Goal: Task Accomplishment & Management: Complete application form

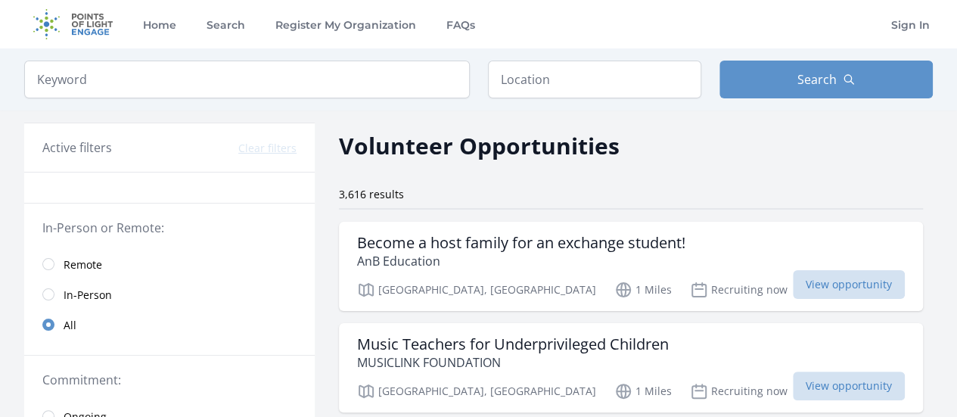
click at [80, 269] on span "Remote" at bounding box center [83, 264] width 39 height 15
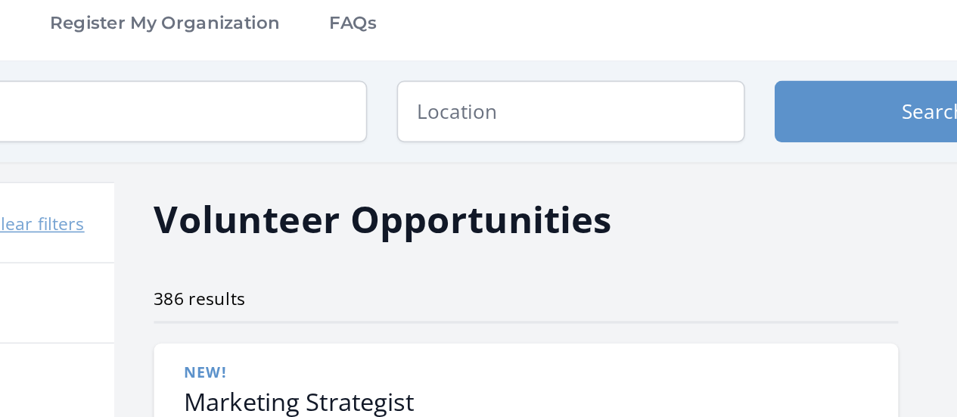
scroll to position [5, 0]
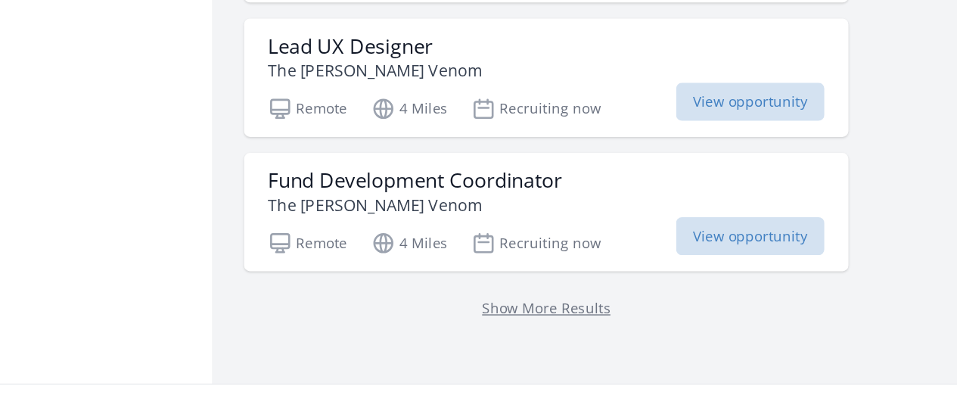
scroll to position [2028, 0]
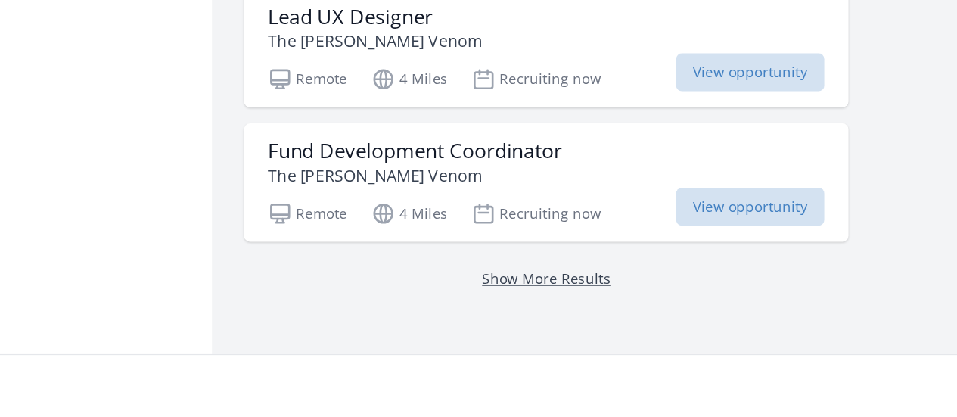
click at [594, 305] on link "Show More Results" at bounding box center [567, 312] width 97 height 14
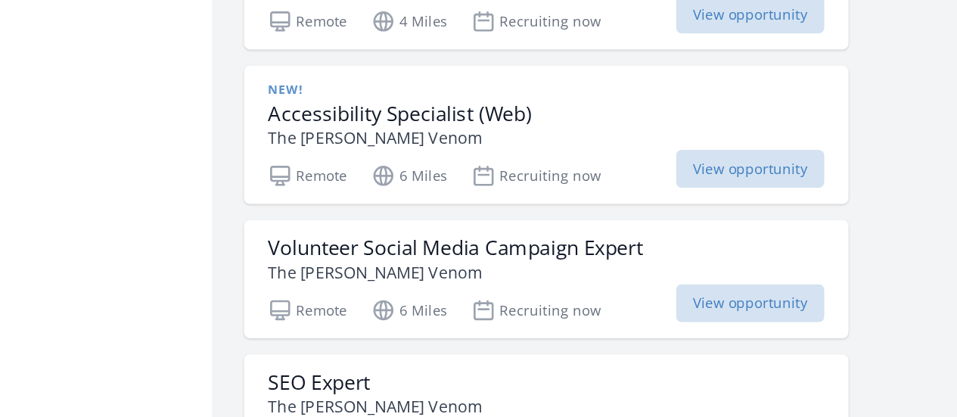
scroll to position [2175, 0]
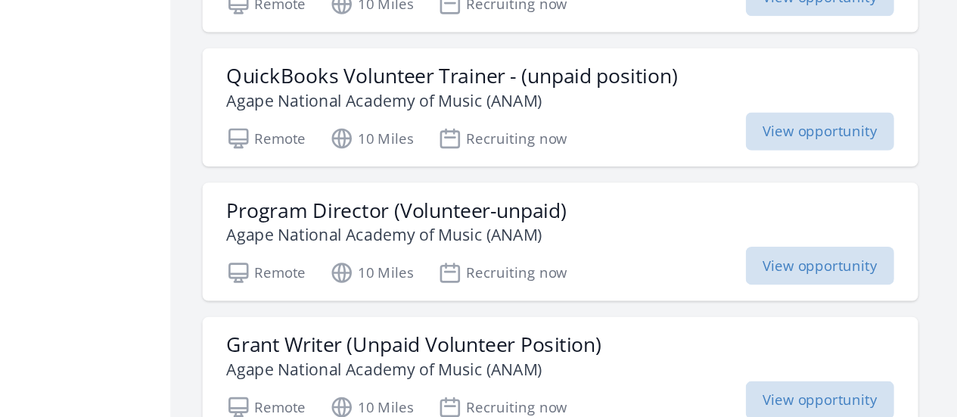
scroll to position [5648, 0]
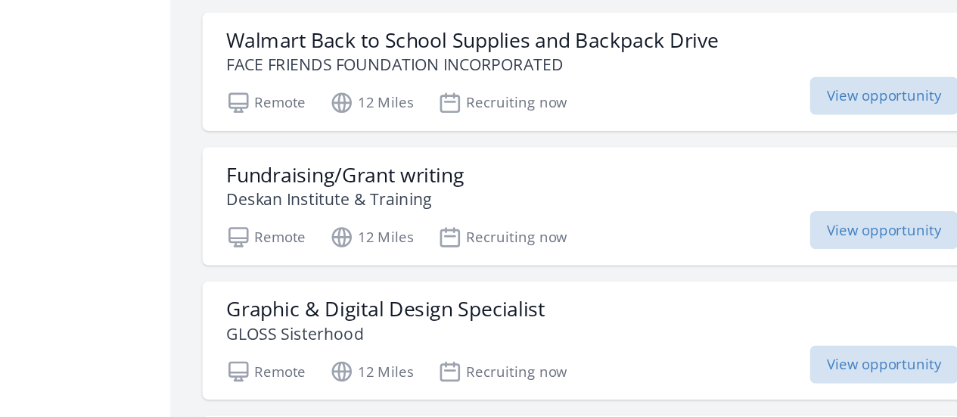
scroll to position [6598, 0]
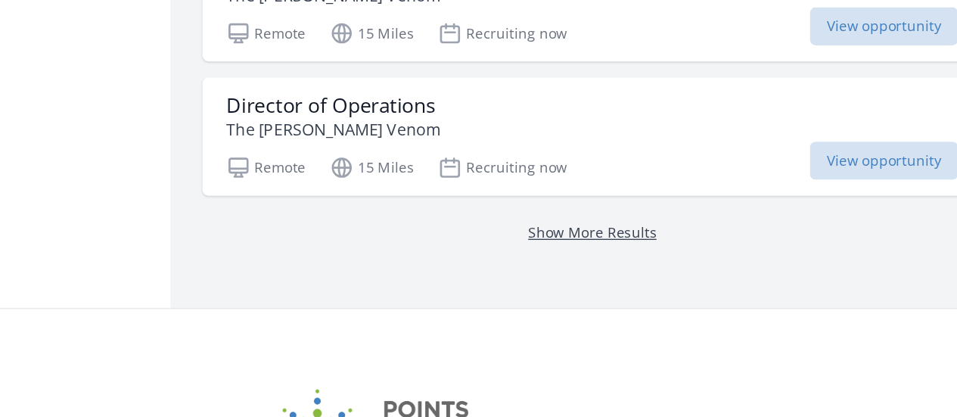
scroll to position [8159, 0]
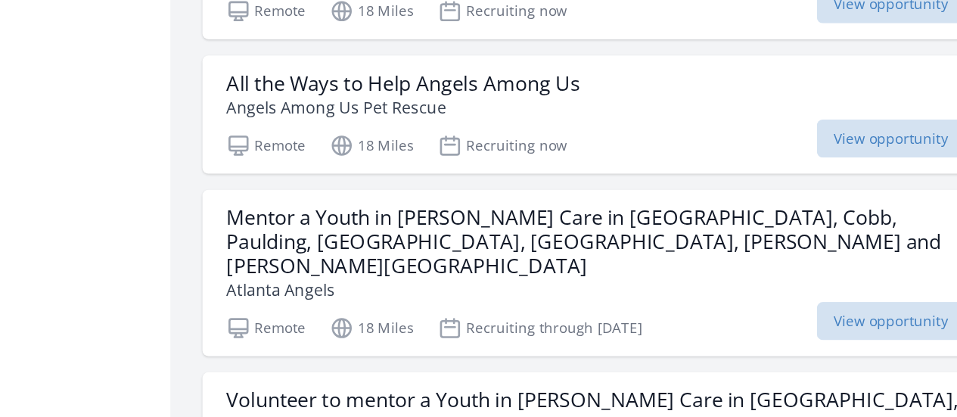
scroll to position [11209, 0]
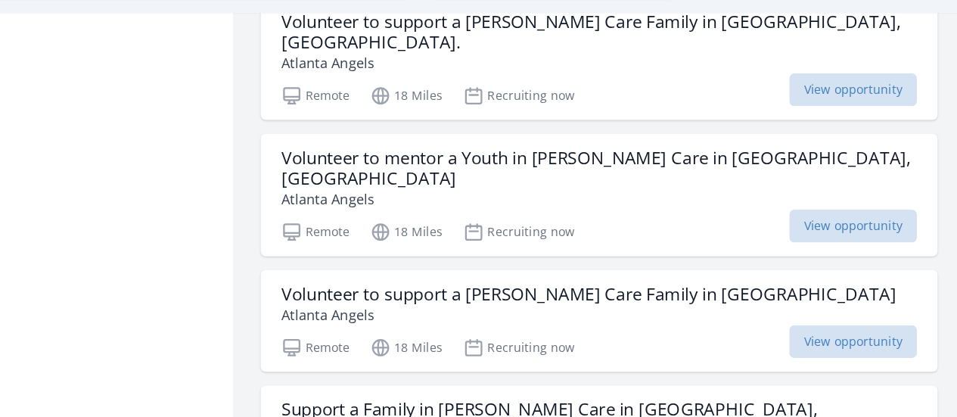
scroll to position [12080, 0]
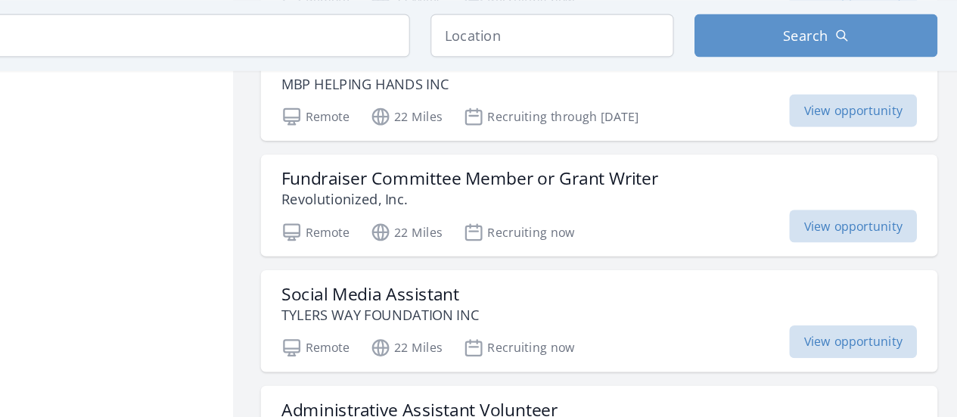
scroll to position [14856, 0]
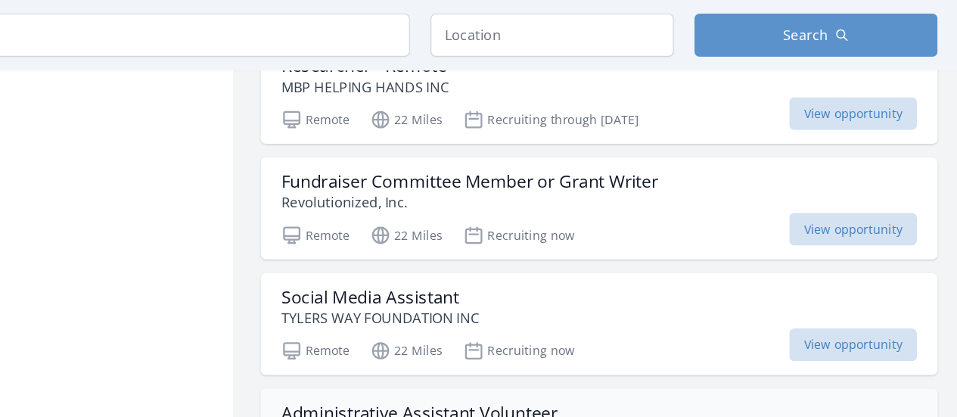
click at [610, 341] on div "Administrative Assistant Volunteer TYLERS WAY FOUNDATION INC Remote 22 Miles Re…" at bounding box center [636, 385] width 594 height 89
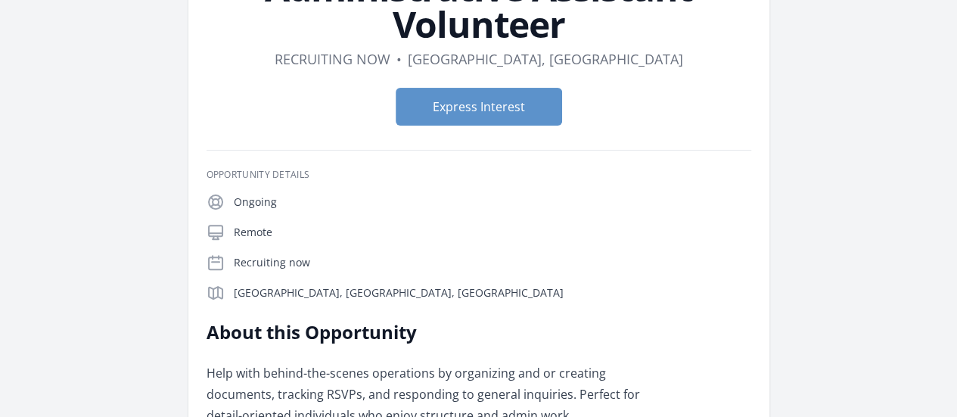
scroll to position [144, 0]
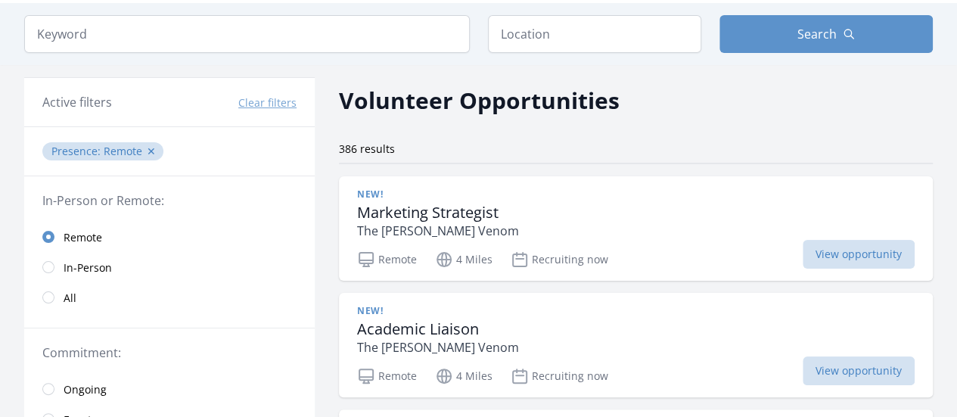
scroll to position [151, 0]
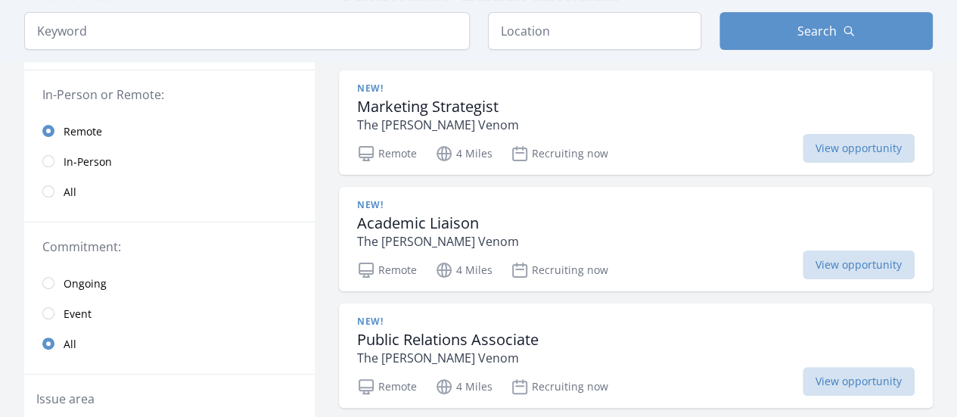
click at [67, 197] on span "All" at bounding box center [70, 192] width 13 height 15
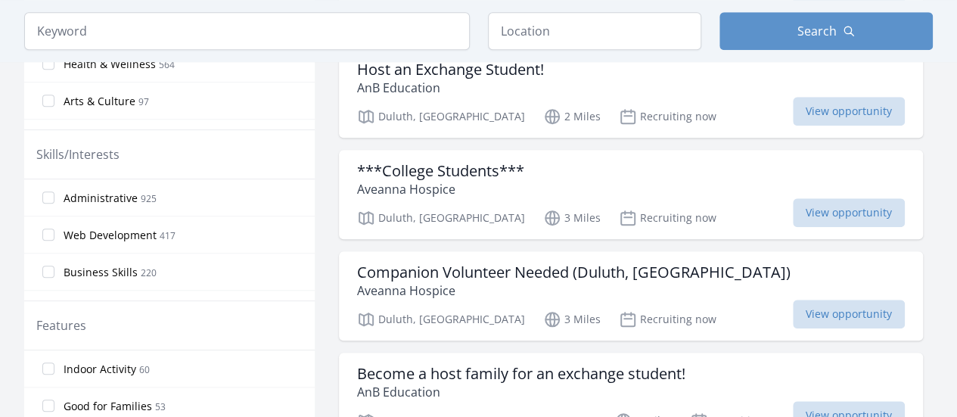
scroll to position [585, 0]
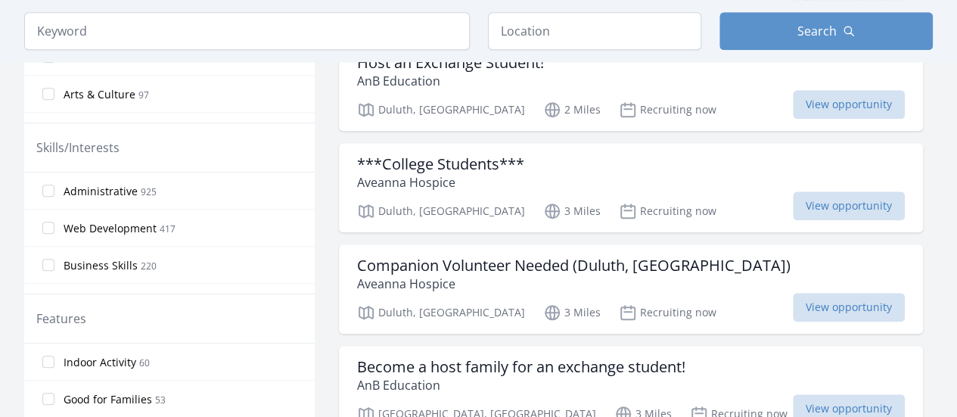
click at [126, 196] on span "Administrative 925" at bounding box center [110, 191] width 93 height 18
click at [54, 196] on input "Administrative 925" at bounding box center [48, 191] width 12 height 12
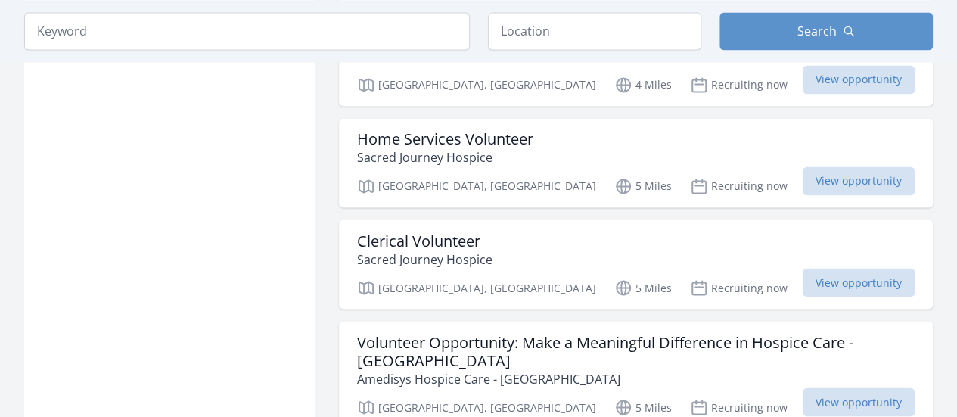
scroll to position [1221, 0]
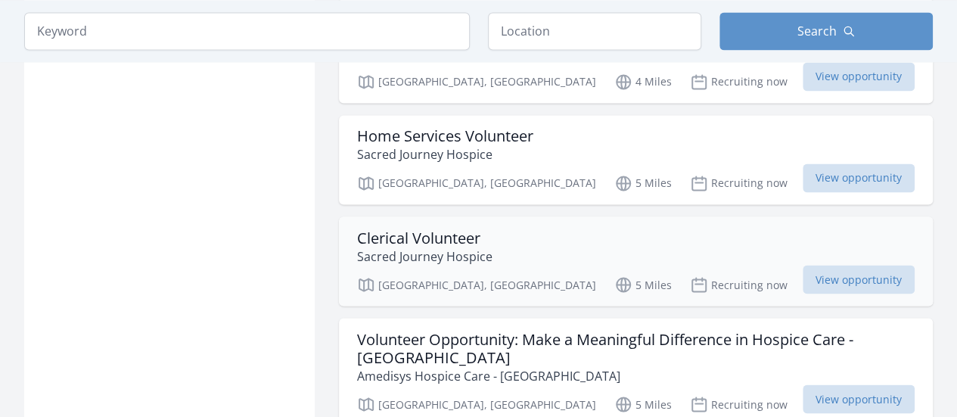
click at [646, 236] on div "Clerical Volunteer Sacred Journey Hospice" at bounding box center [635, 246] width 557 height 36
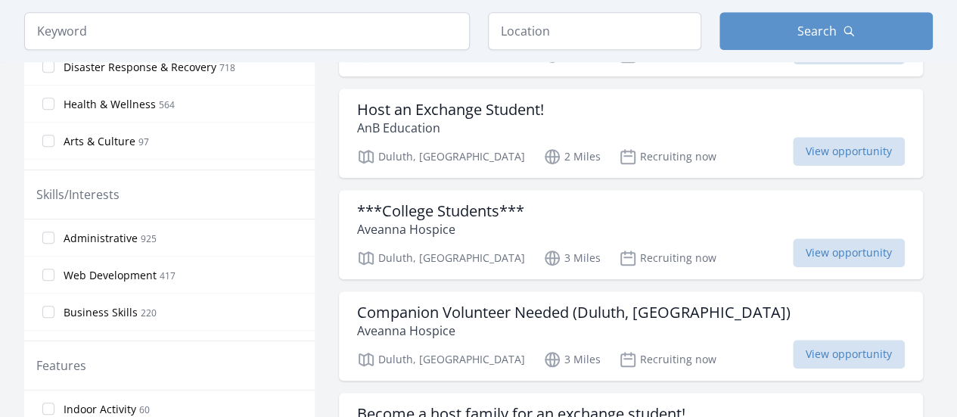
scroll to position [539, 0]
click at [150, 224] on label "Administrative 925" at bounding box center [169, 237] width 290 height 30
click at [54, 231] on input "Administrative 925" at bounding box center [48, 237] width 12 height 12
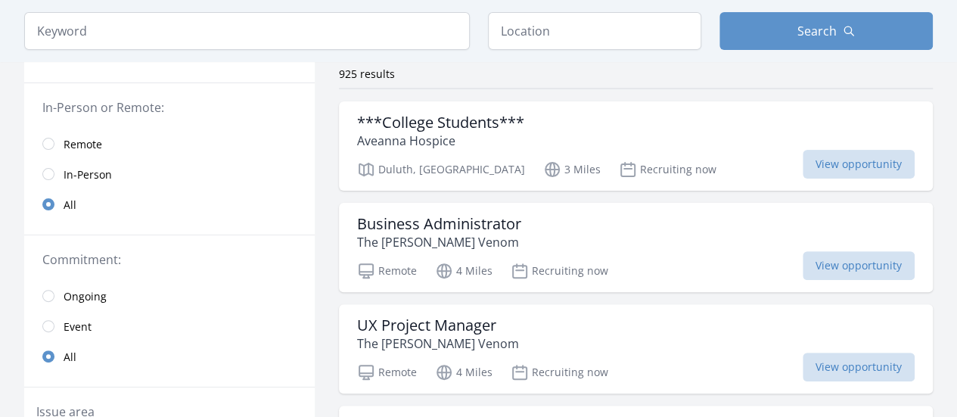
scroll to position [118, 0]
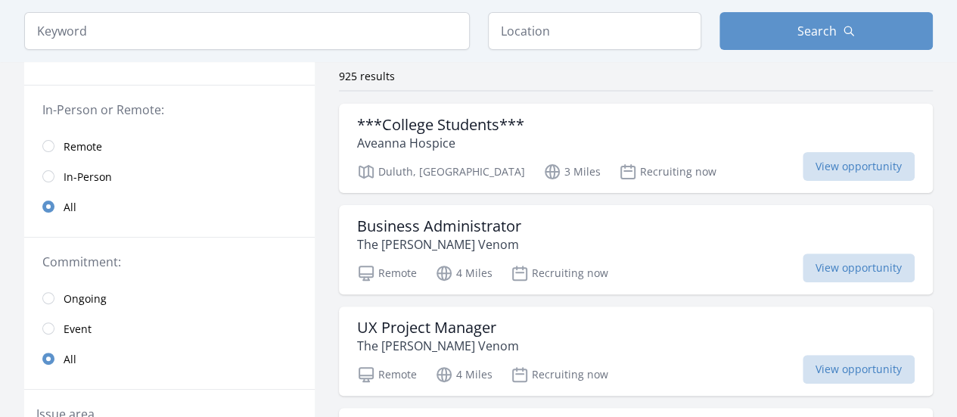
click at [97, 144] on span "Remote" at bounding box center [83, 146] width 39 height 15
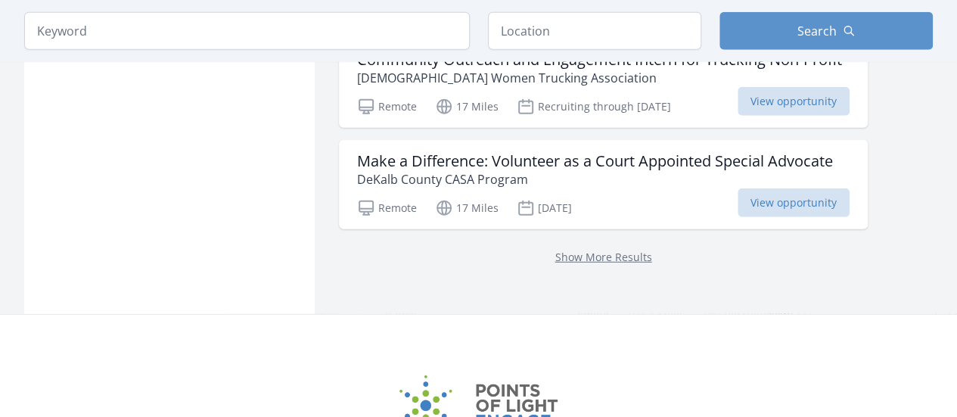
scroll to position [2010, 0]
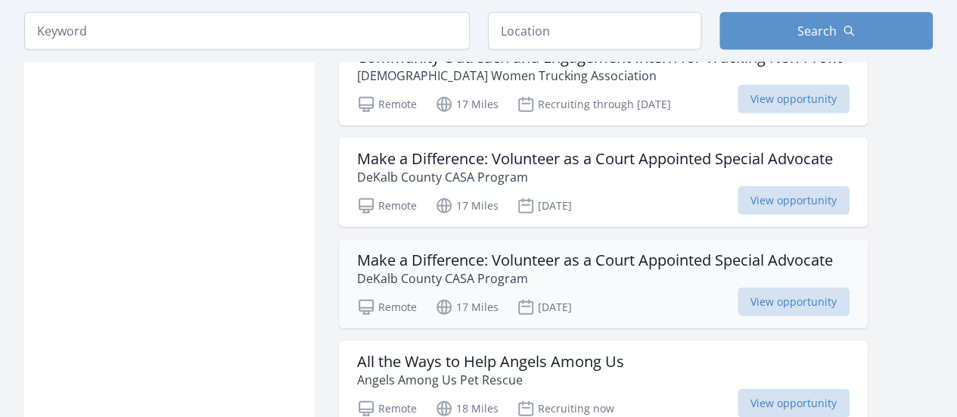
click at [572, 251] on h3 "Make a Difference: Volunteer as a Court Appointed Special Advocate" at bounding box center [595, 260] width 476 height 18
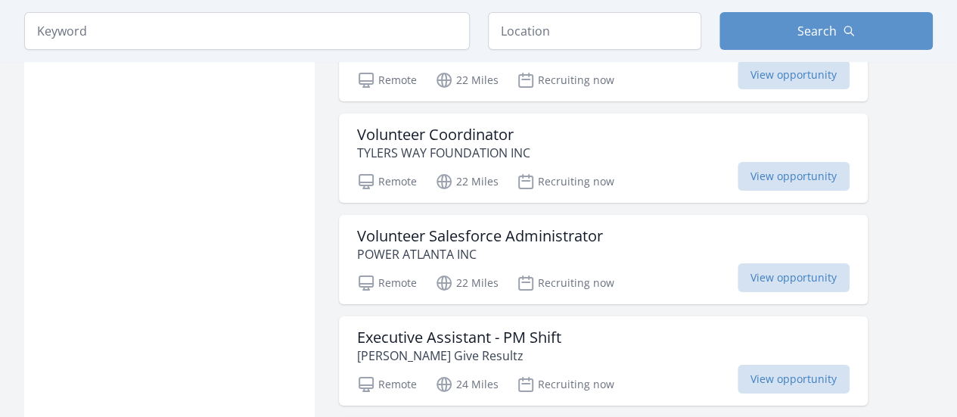
scroll to position [2628, 0]
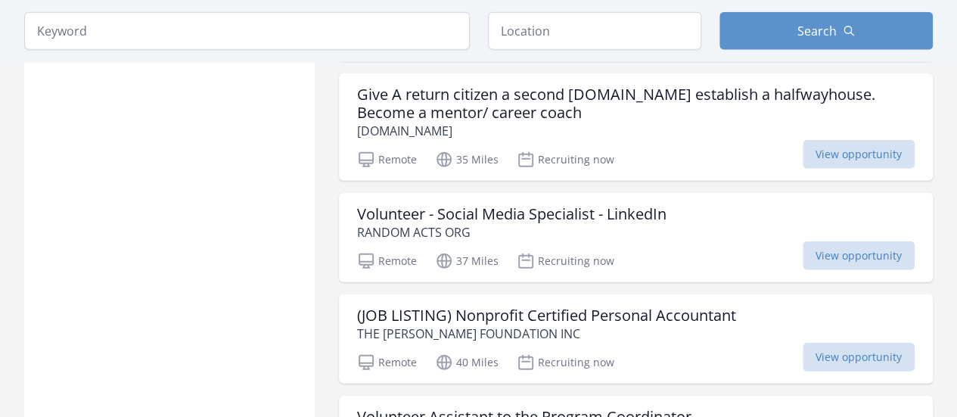
scroll to position [4913, 0]
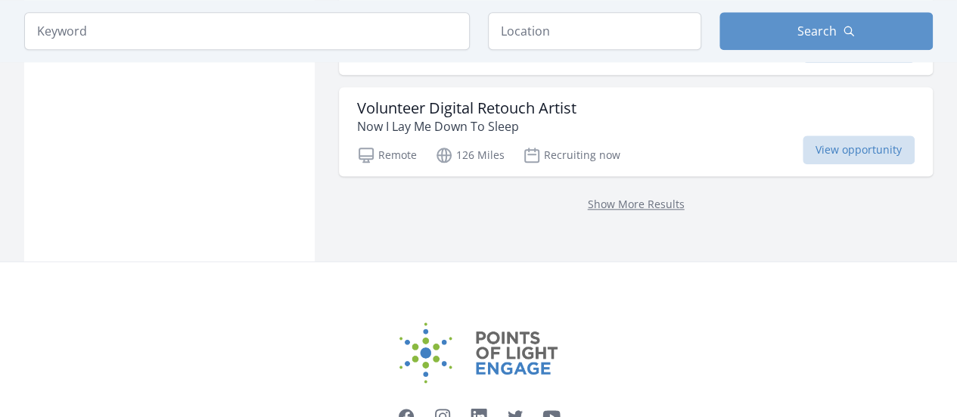
scroll to position [6542, 0]
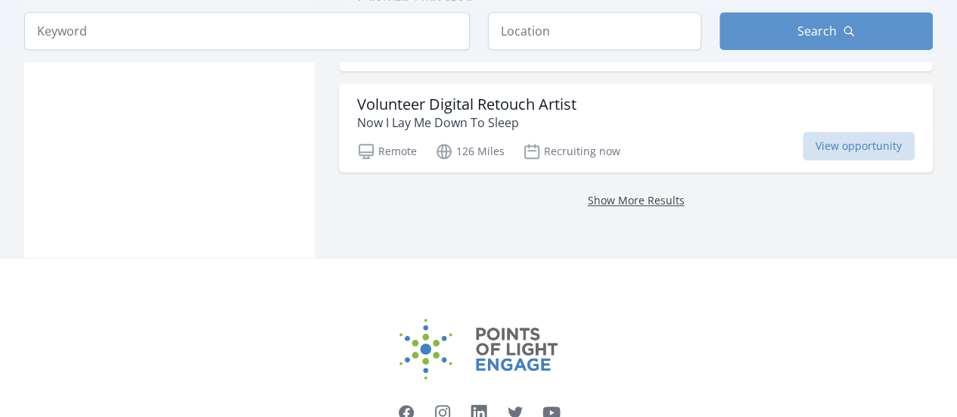
click at [661, 193] on link "Show More Results" at bounding box center [636, 200] width 97 height 14
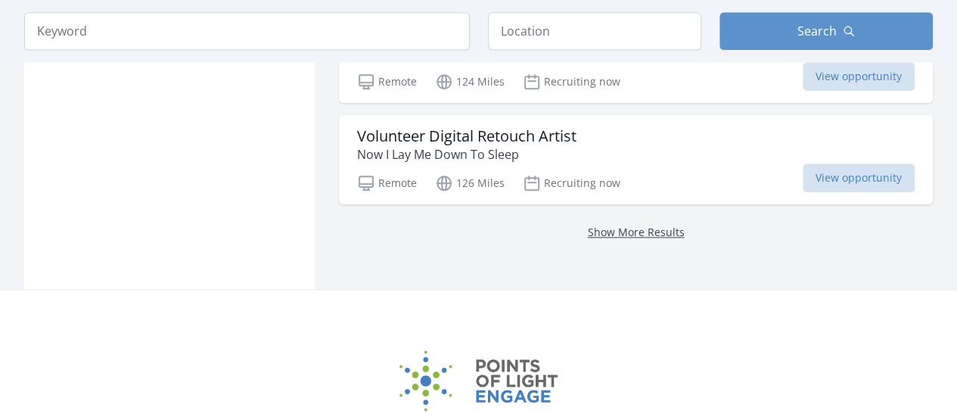
scroll to position [6511, 0]
click at [637, 224] on link "Show More Results" at bounding box center [636, 231] width 97 height 14
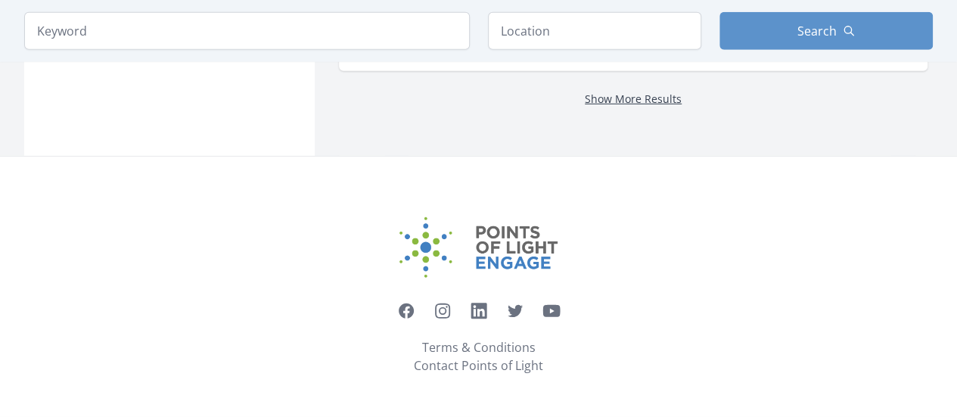
scroll to position [2172, 0]
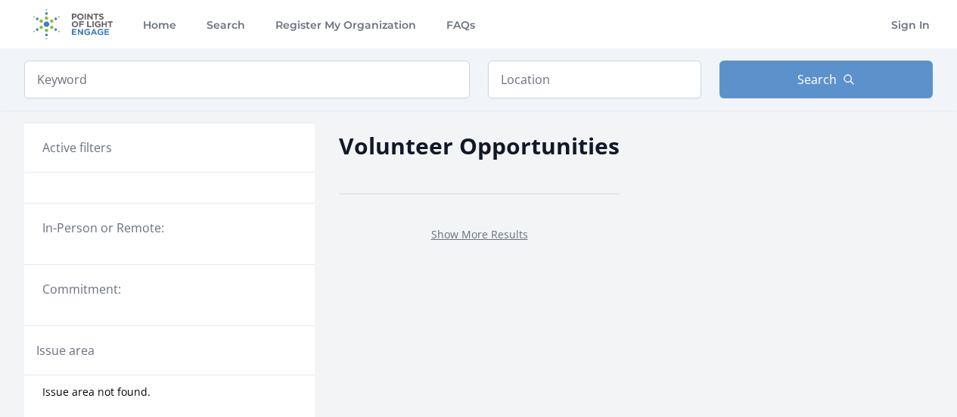
scroll to position [151, 0]
